Goal: Task Accomplishment & Management: Complete application form

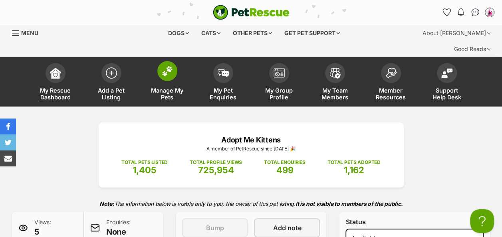
click at [175, 61] on span at bounding box center [167, 71] width 20 height 20
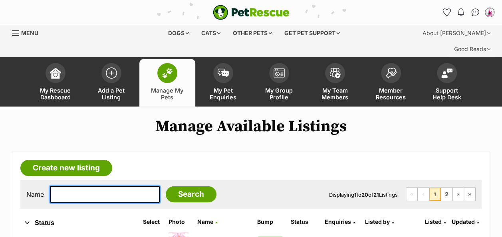
drag, startPoint x: 0, startPoint y: 0, endPoint x: 86, endPoint y: 178, distance: 197.4
click at [86, 186] on input "text" at bounding box center [105, 194] width 110 height 17
type input "iota"
click at [166, 186] on input "Search" at bounding box center [191, 194] width 51 height 16
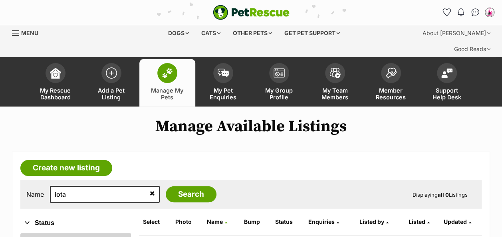
click at [34, 233] on link "All" at bounding box center [75, 240] width 111 height 14
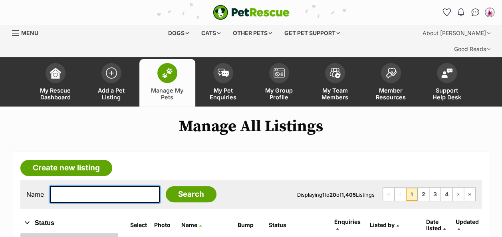
click at [90, 186] on input "text" at bounding box center [105, 194] width 110 height 17
type input "iota"
click at [166, 186] on input "Search" at bounding box center [191, 194] width 51 height 16
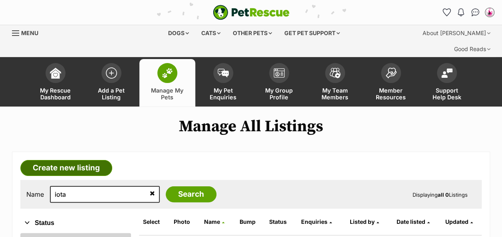
click at [73, 160] on link "Create new listing" at bounding box center [66, 168] width 92 height 16
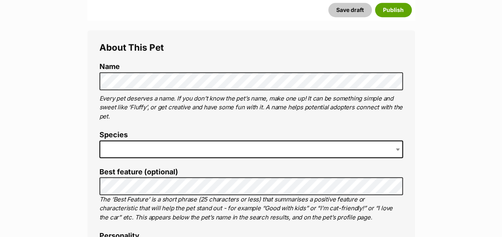
scroll to position [328, 0]
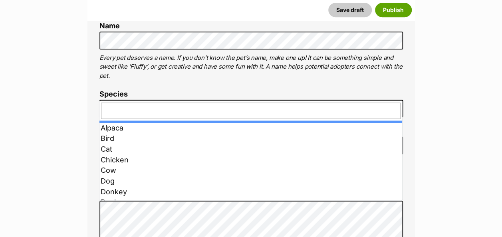
click at [130, 100] on span at bounding box center [250, 109] width 303 height 18
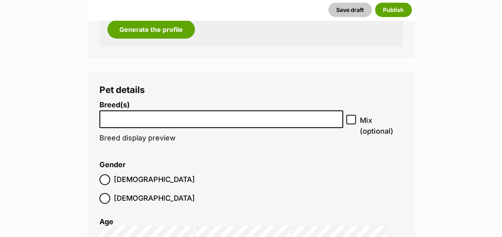
scroll to position [991, 0]
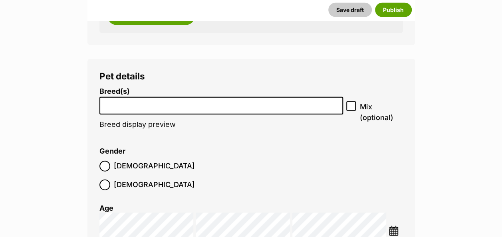
click at [183, 100] on input "search" at bounding box center [221, 104] width 238 height 8
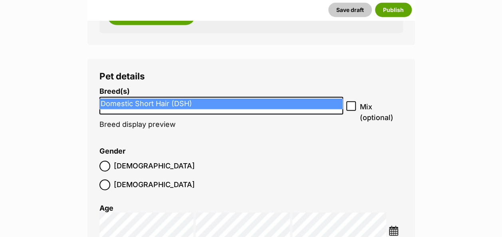
type input "DSH"
select select "252102"
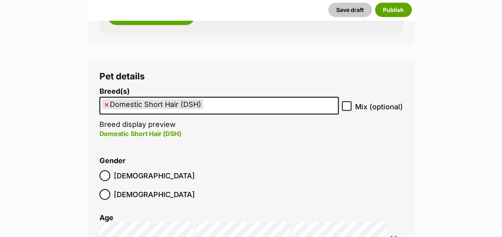
click at [393, 236] on img at bounding box center [393, 241] width 10 height 10
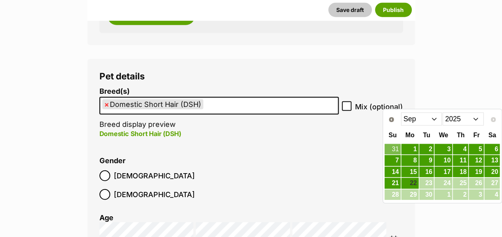
click at [434, 117] on select "Jan Feb Mar Apr May Jun Jul Aug Sep" at bounding box center [421, 119] width 41 height 13
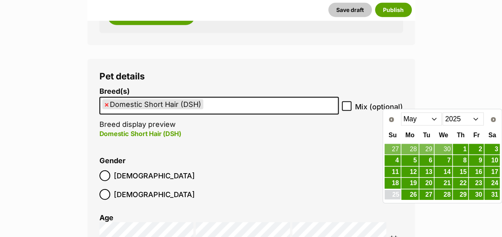
click at [395, 191] on link "25" at bounding box center [392, 195] width 16 height 10
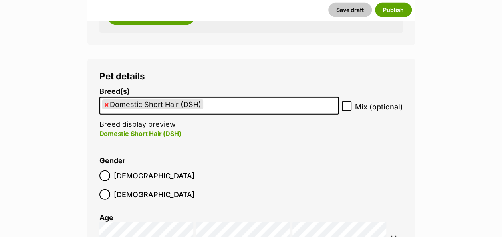
click at [396, 236] on img at bounding box center [393, 241] width 10 height 10
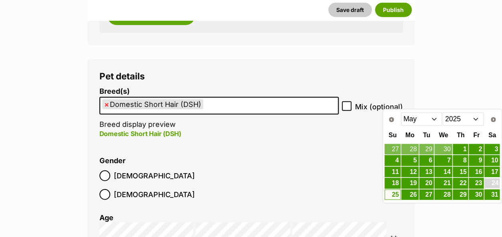
click at [491, 180] on link "24" at bounding box center [491, 183] width 15 height 10
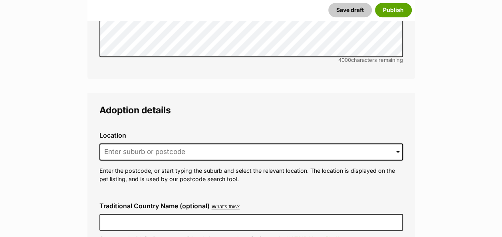
scroll to position [1948, 0]
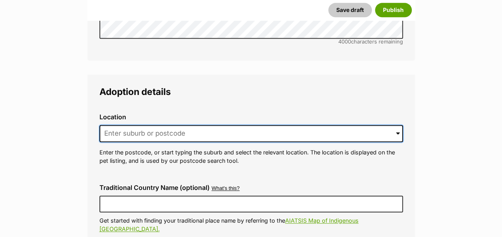
click at [130, 125] on input at bounding box center [250, 134] width 303 height 18
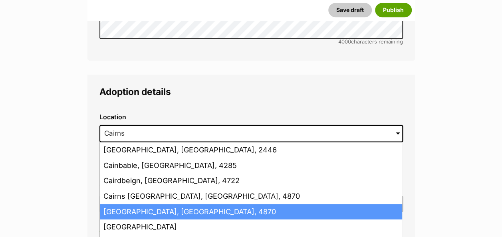
click at [148, 204] on li "Cairns, Queensland, 4870" at bounding box center [251, 212] width 302 height 16
type input "Cairns, Queensland, 4870"
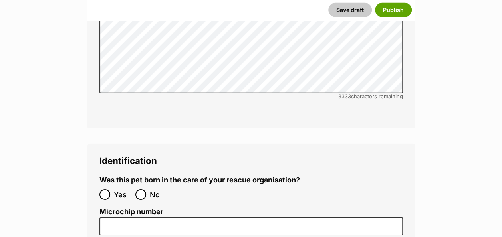
scroll to position [2684, 0]
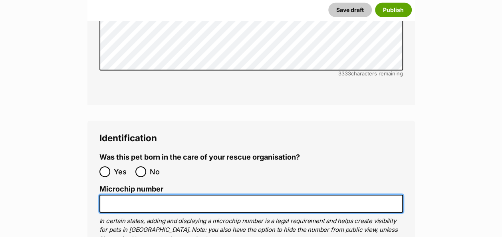
click at [199, 195] on input "Microchip number" at bounding box center [250, 204] width 303 height 18
paste input "991003001063447"
type input "991003001063447"
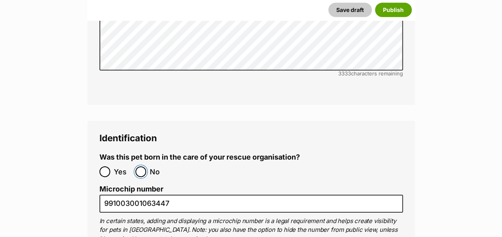
click at [142, 166] on input "No" at bounding box center [140, 171] width 11 height 11
radio input "true"
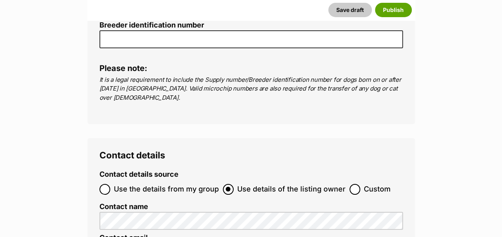
scroll to position [2993, 0]
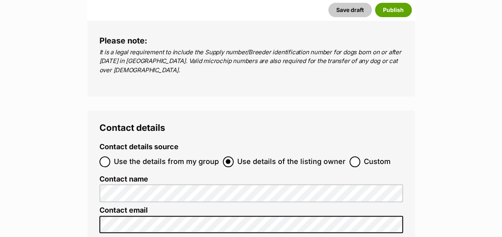
click at [110, 156] on label "Use the details from my group" at bounding box center [158, 161] width 119 height 11
click at [110, 156] on input "Use the details from my group" at bounding box center [104, 161] width 11 height 11
radio input "true"
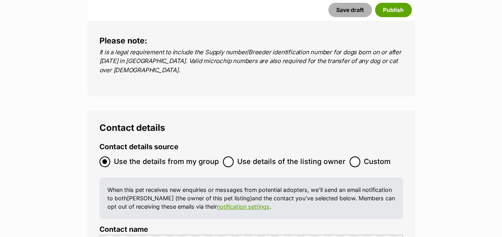
click at [349, 12] on button "Save draft" at bounding box center [350, 10] width 44 height 14
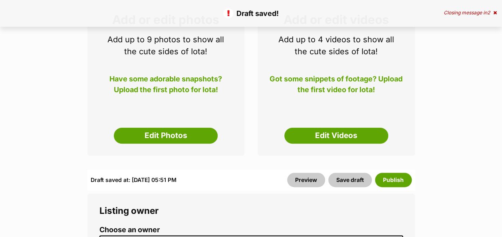
scroll to position [208, 0]
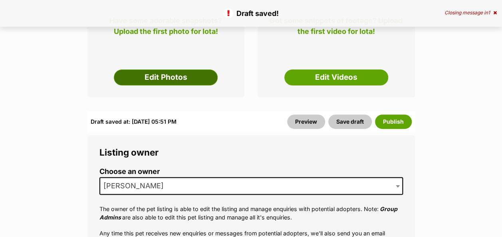
click at [196, 69] on link "Edit Photos" at bounding box center [166, 77] width 104 height 16
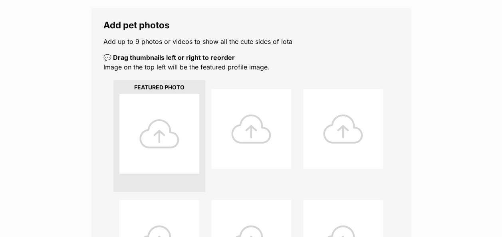
scroll to position [145, 0]
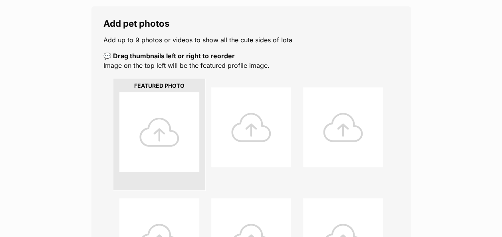
click at [161, 113] on div at bounding box center [159, 132] width 80 height 80
click at [161, 119] on div at bounding box center [159, 132] width 80 height 80
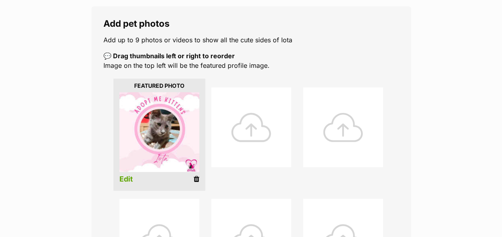
click at [253, 111] on div at bounding box center [251, 127] width 80 height 80
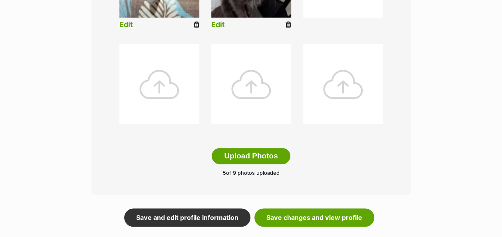
scroll to position [414, 0]
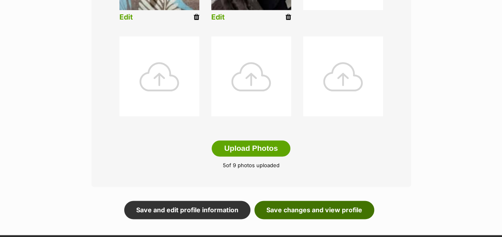
click at [345, 201] on link "Save changes and view profile" at bounding box center [314, 210] width 120 height 18
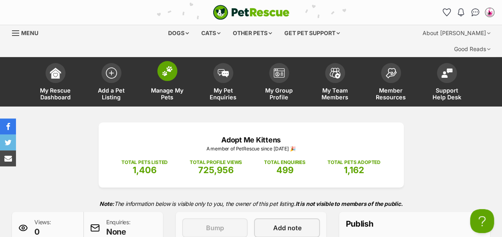
click at [166, 66] on img at bounding box center [167, 71] width 11 height 10
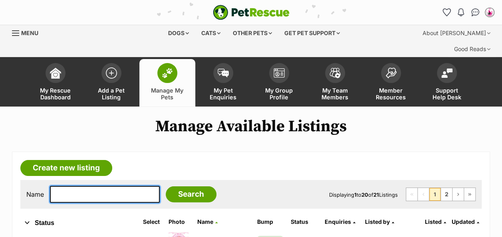
click at [99, 186] on input "text" at bounding box center [105, 194] width 110 height 17
type input "snowflake"
click at [166, 186] on input "Search" at bounding box center [191, 194] width 51 height 16
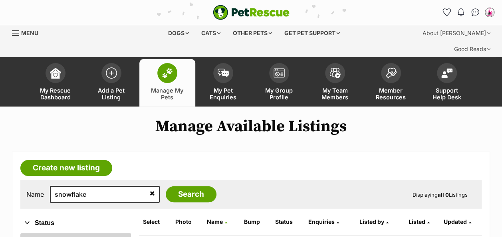
click at [49, 233] on link "All" at bounding box center [75, 240] width 111 height 14
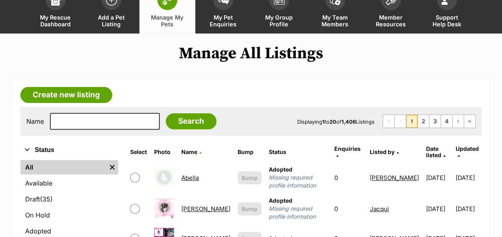
scroll to position [71, 0]
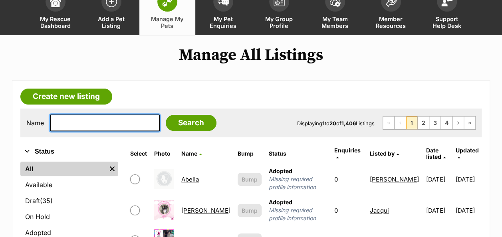
click at [75, 115] on input "text" at bounding box center [105, 123] width 110 height 17
type input "snow"
click at [166, 115] on input "Search" at bounding box center [191, 123] width 51 height 16
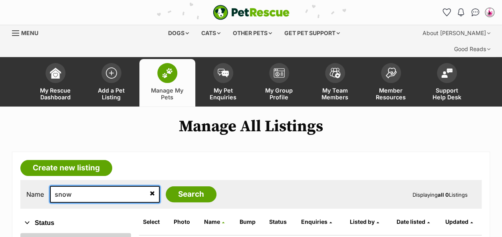
click at [101, 186] on input "snow" at bounding box center [105, 194] width 110 height 17
type input "snowflake"
click at [166, 186] on input "Search" at bounding box center [191, 194] width 51 height 16
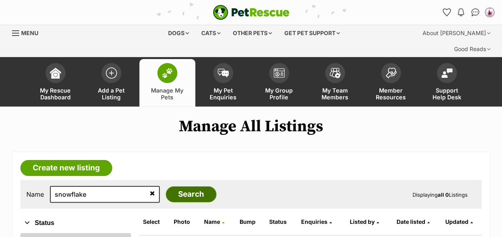
click at [192, 186] on input "Search" at bounding box center [191, 194] width 51 height 16
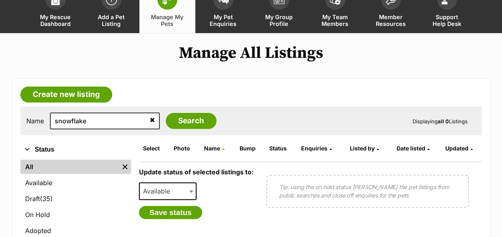
scroll to position [72, 0]
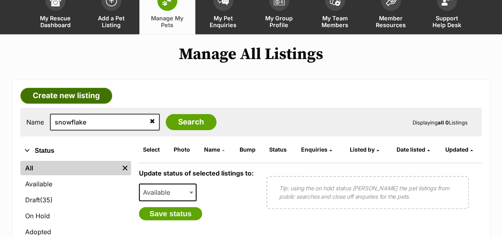
click at [96, 88] on link "Create new listing" at bounding box center [66, 96] width 92 height 16
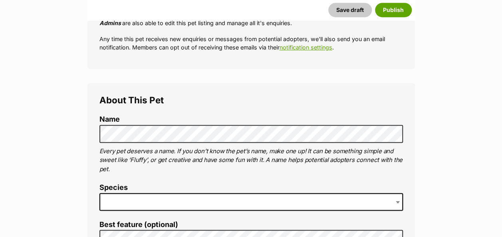
scroll to position [243, 0]
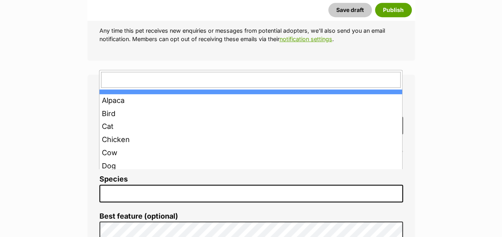
click at [204, 185] on span at bounding box center [250, 194] width 303 height 18
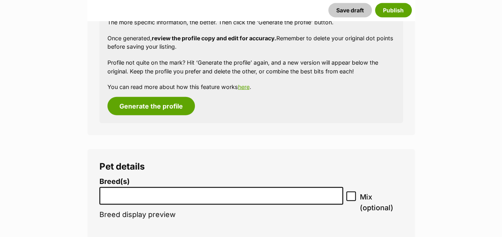
scroll to position [902, 0]
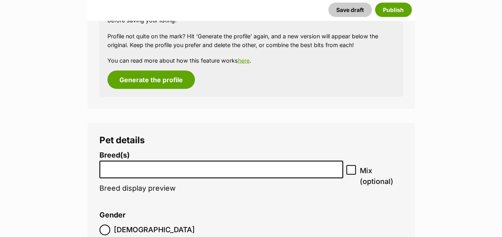
click at [122, 164] on input "search" at bounding box center [221, 168] width 238 height 8
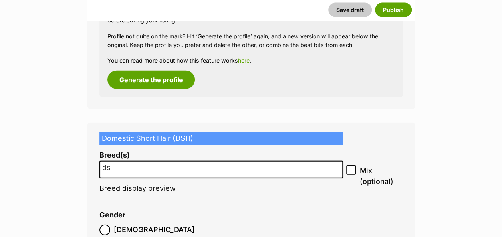
type input "dsh"
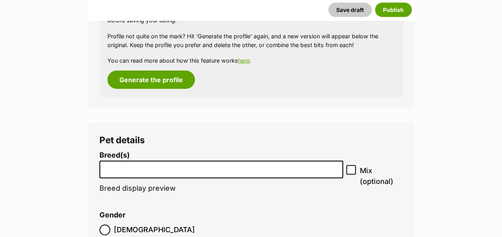
click at [146, 164] on input "search" at bounding box center [221, 168] width 238 height 8
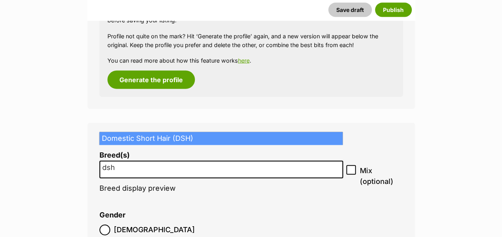
type input "dsh"
select select "252102"
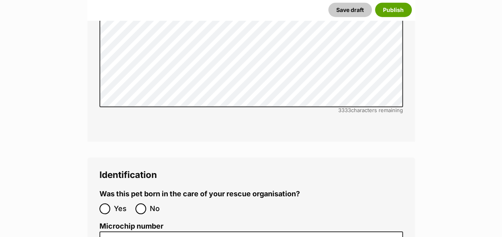
scroll to position [2627, 0]
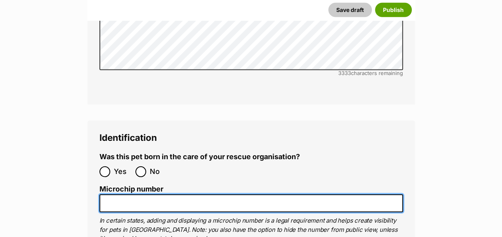
click at [227, 194] on input "Microchip number" at bounding box center [250, 203] width 303 height 18
click at [232, 194] on input "Microchip number" at bounding box center [250, 203] width 303 height 18
paste input "991003003245768"
type input "991003003245768"
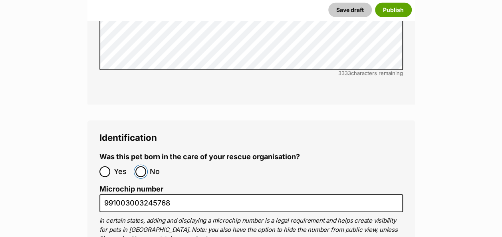
click at [140, 166] on input "No" at bounding box center [140, 171] width 11 height 11
radio input "true"
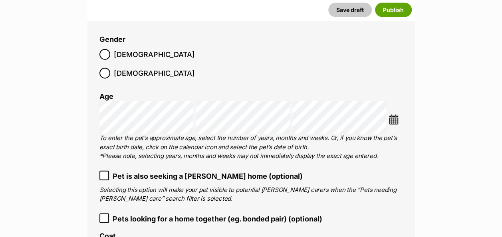
scroll to position [1092, 0]
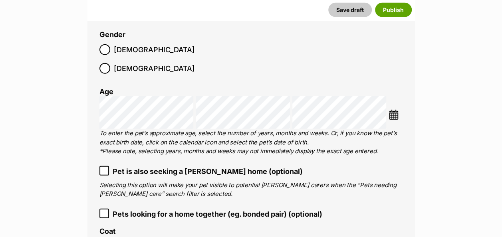
click at [395, 110] on img at bounding box center [393, 115] width 10 height 10
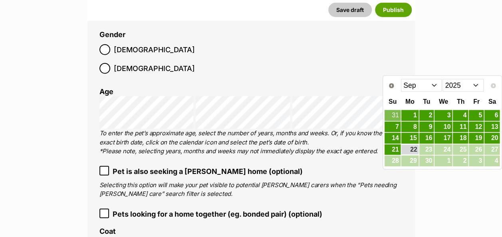
click at [435, 85] on select "Jan Feb Mar Apr May Jun Jul Aug Sep" at bounding box center [421, 85] width 41 height 13
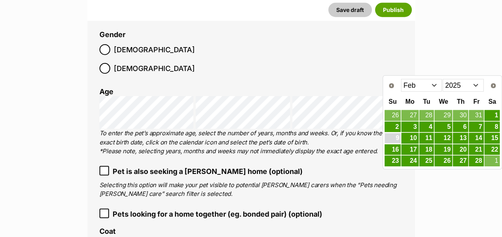
click at [396, 136] on link "9" at bounding box center [392, 138] width 16 height 10
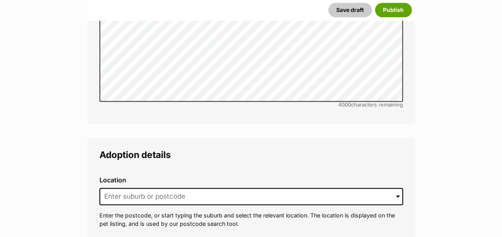
scroll to position [1869, 0]
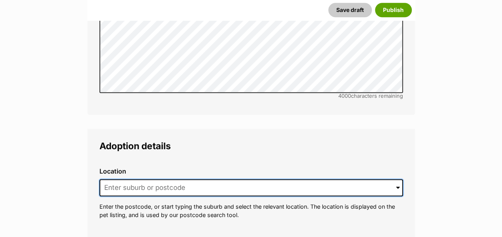
click at [259, 179] on input at bounding box center [250, 188] width 303 height 18
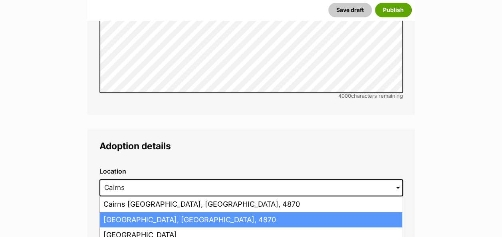
click at [220, 212] on li "Cairns, Queensland, 4870" at bounding box center [251, 220] width 302 height 16
type input "Cairns, Queensland, 4870"
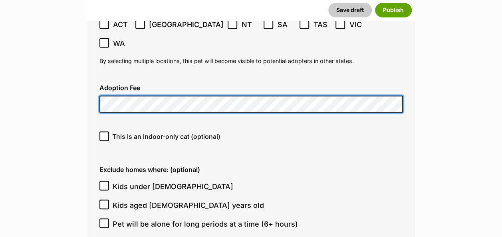
scroll to position [2198, 0]
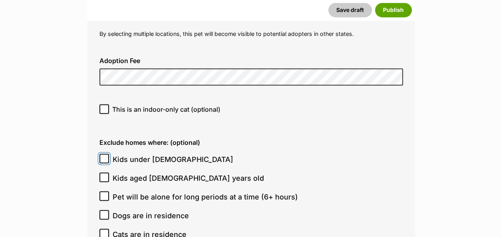
click at [104, 154] on input "Kids under 5 years old" at bounding box center [104, 159] width 10 height 10
checkbox input "true"
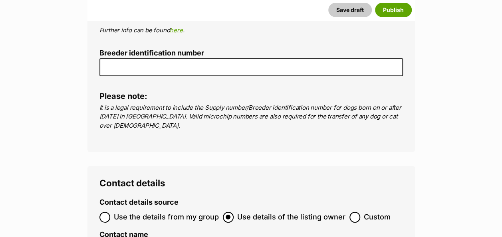
scroll to position [2927, 0]
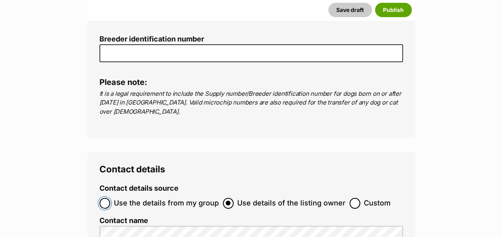
click at [108, 198] on input "Use the details from my group" at bounding box center [104, 203] width 11 height 11
radio input "true"
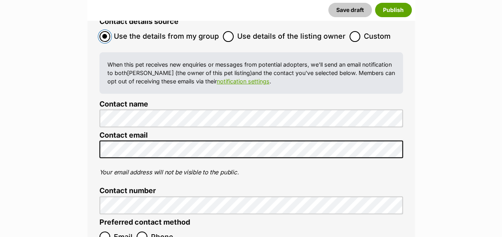
scroll to position [3122, 0]
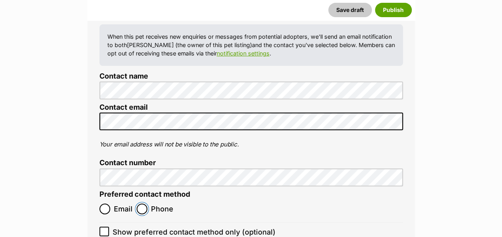
click at [142, 204] on input "Phone" at bounding box center [141, 209] width 11 height 11
radio input "true"
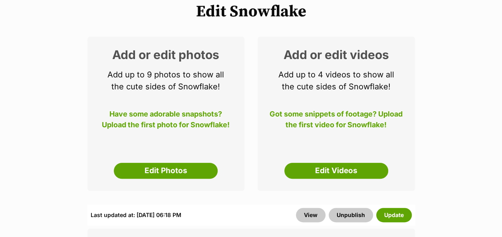
scroll to position [173, 0]
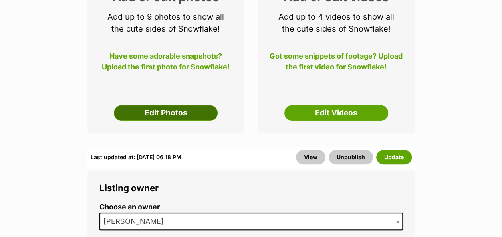
click at [156, 105] on link "Edit Photos" at bounding box center [166, 113] width 104 height 16
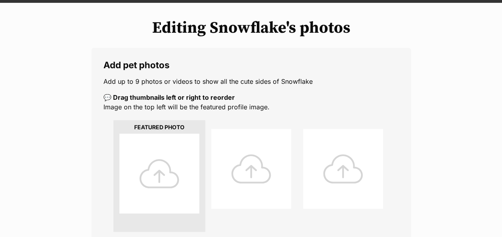
scroll to position [155, 0]
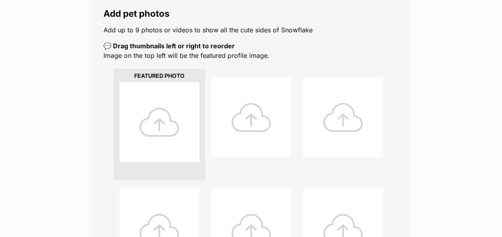
click at [157, 103] on div at bounding box center [159, 122] width 80 height 80
click at [160, 109] on div at bounding box center [159, 122] width 80 height 80
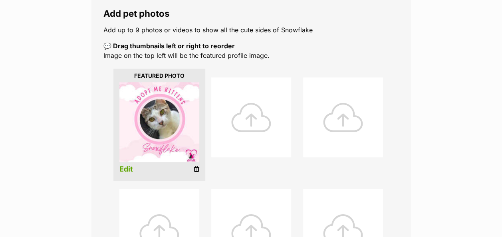
click at [243, 107] on div at bounding box center [251, 117] width 80 height 80
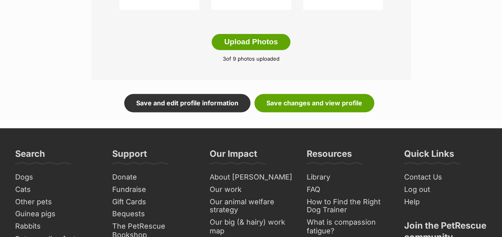
scroll to position [514, 0]
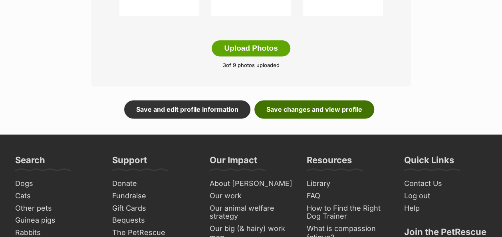
click at [327, 100] on link "Save changes and view profile" at bounding box center [314, 109] width 120 height 18
